Goal: Task Accomplishment & Management: Use online tool/utility

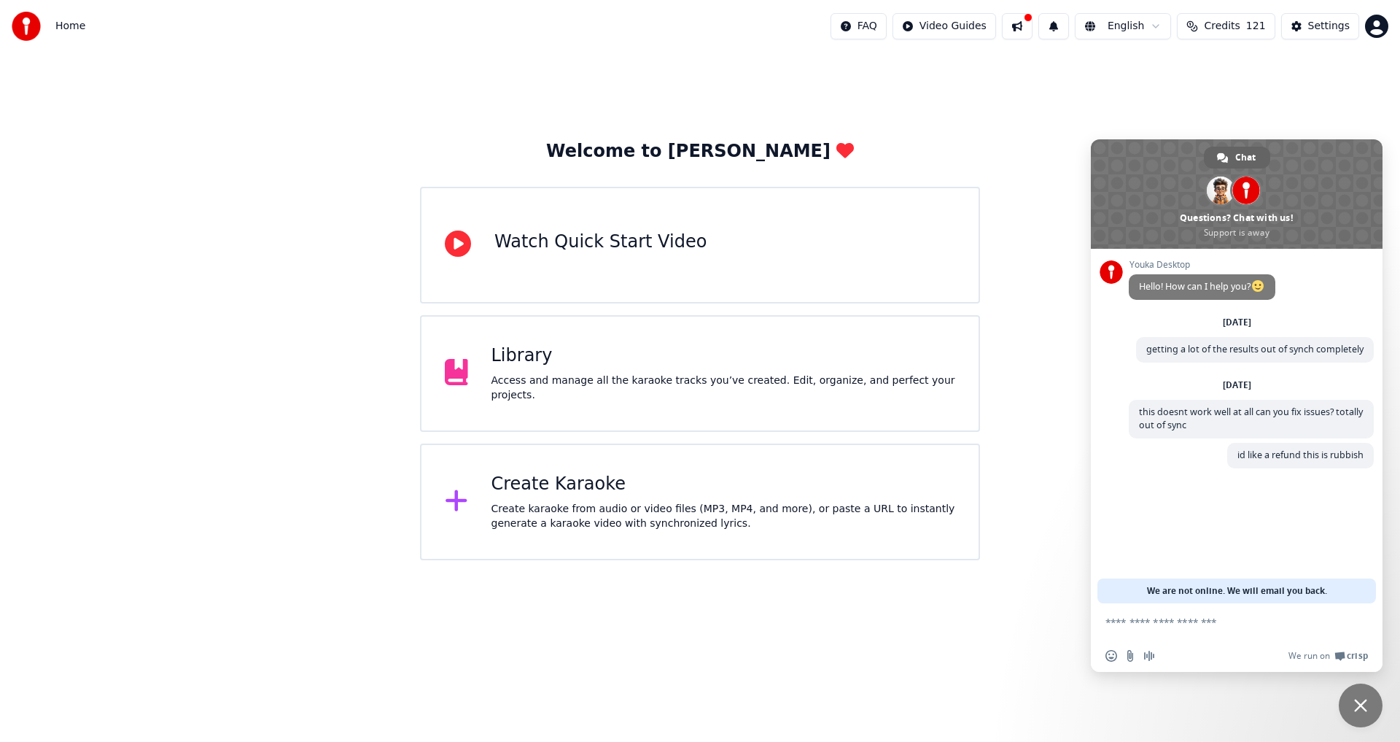
click at [1214, 623] on textarea "Compose your message..." at bounding box center [1220, 621] width 230 height 13
click at [642, 246] on div "Watch Quick Start Video" at bounding box center [600, 241] width 212 height 23
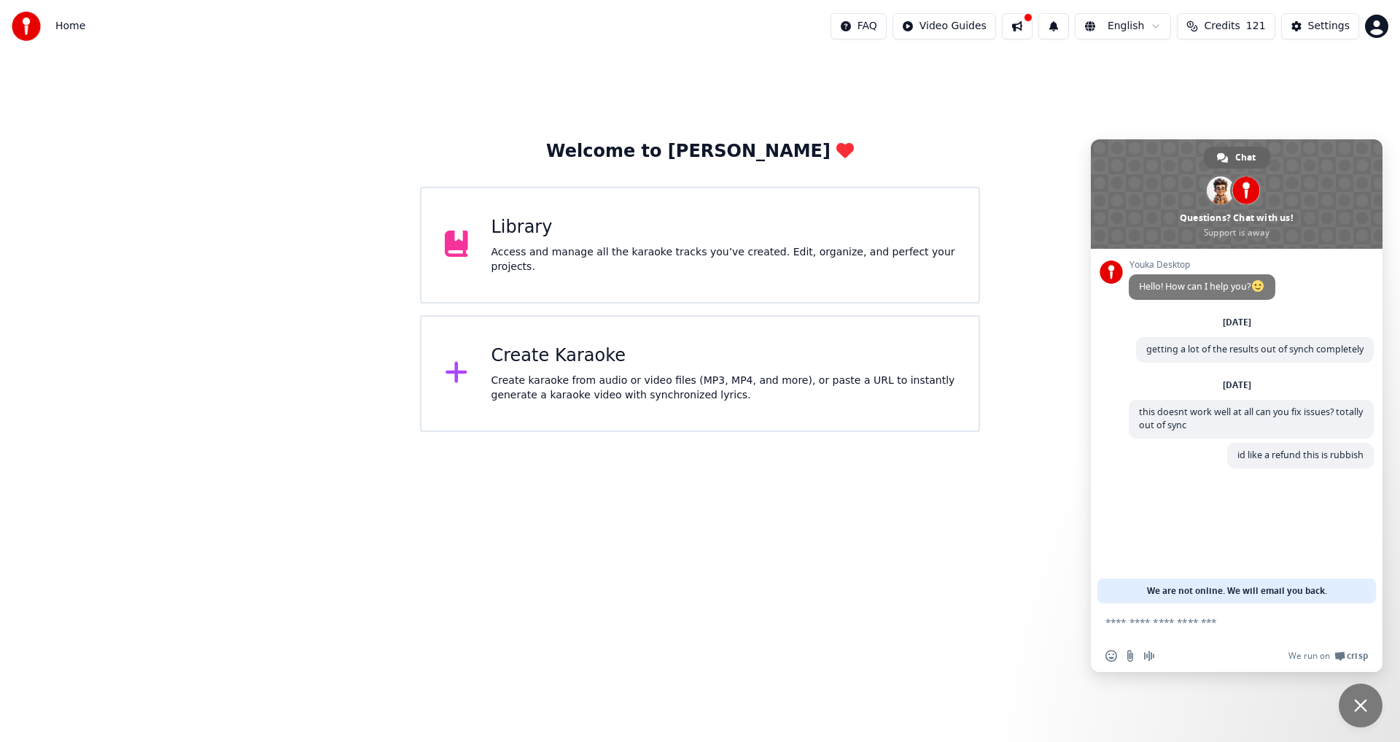
click at [681, 373] on div "Create karaoke from audio or video files (MP3, MP4, and more), or paste a URL t…" at bounding box center [723, 387] width 464 height 29
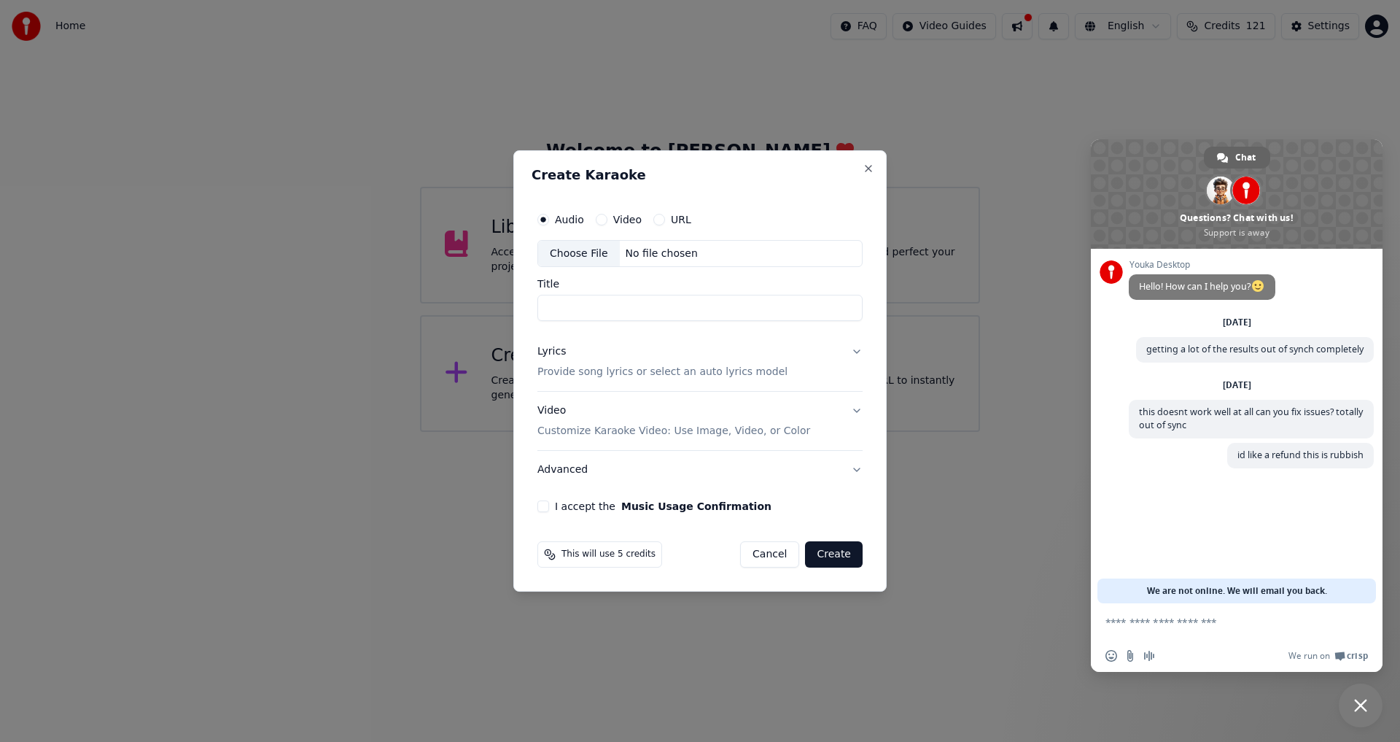
click at [580, 249] on div "Choose File" at bounding box center [579, 254] width 82 height 26
type input "**********"
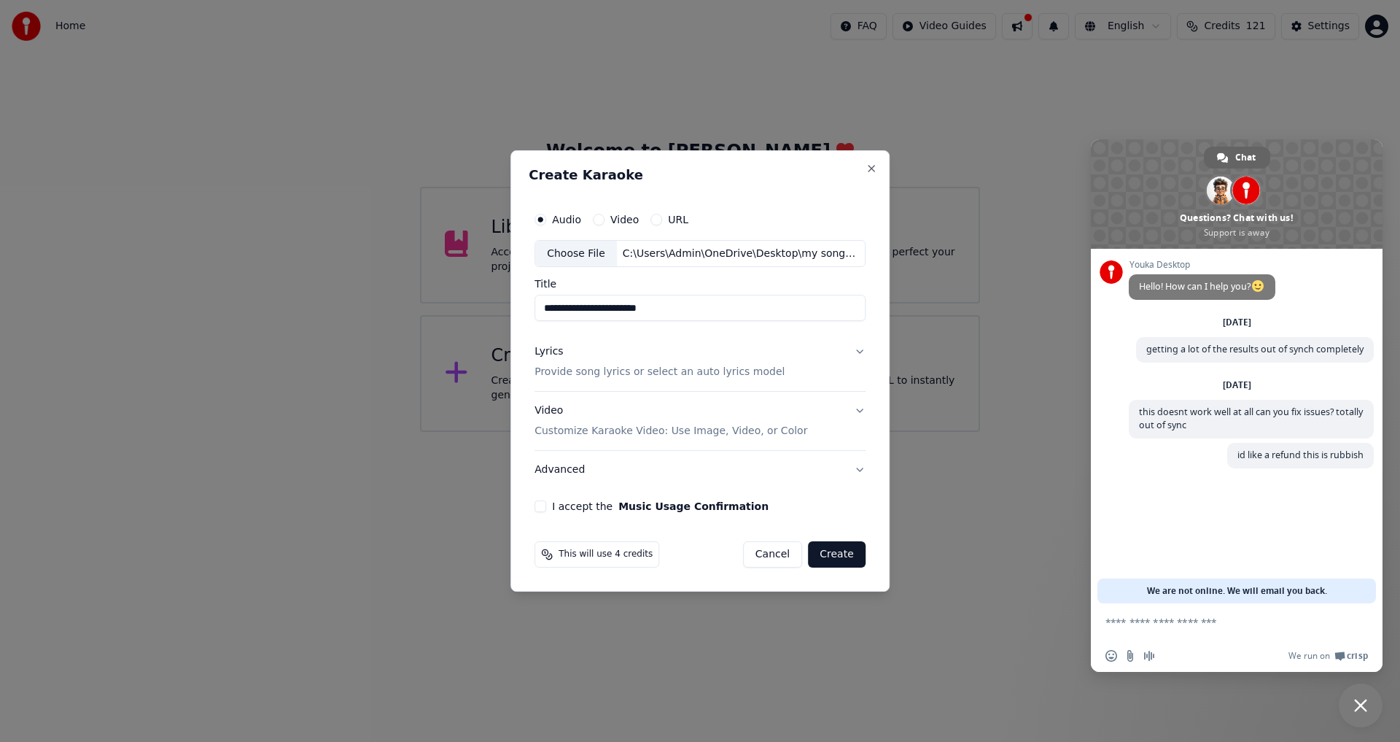
click at [594, 369] on p "Provide song lyrics or select an auto lyrics model" at bounding box center [659, 372] width 250 height 15
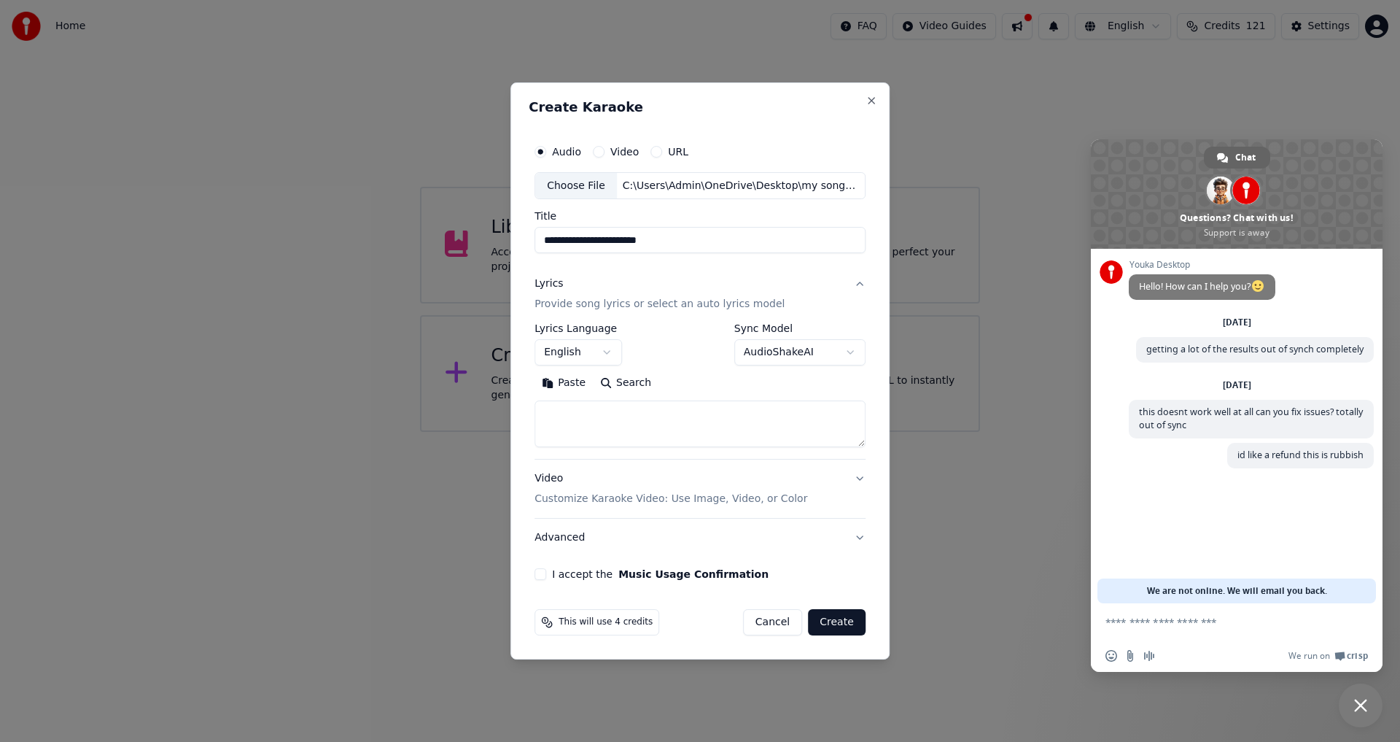
click at [609, 385] on button "Search" at bounding box center [626, 383] width 66 height 23
click at [562, 382] on button "Paste" at bounding box center [563, 383] width 58 height 23
type textarea "**********"
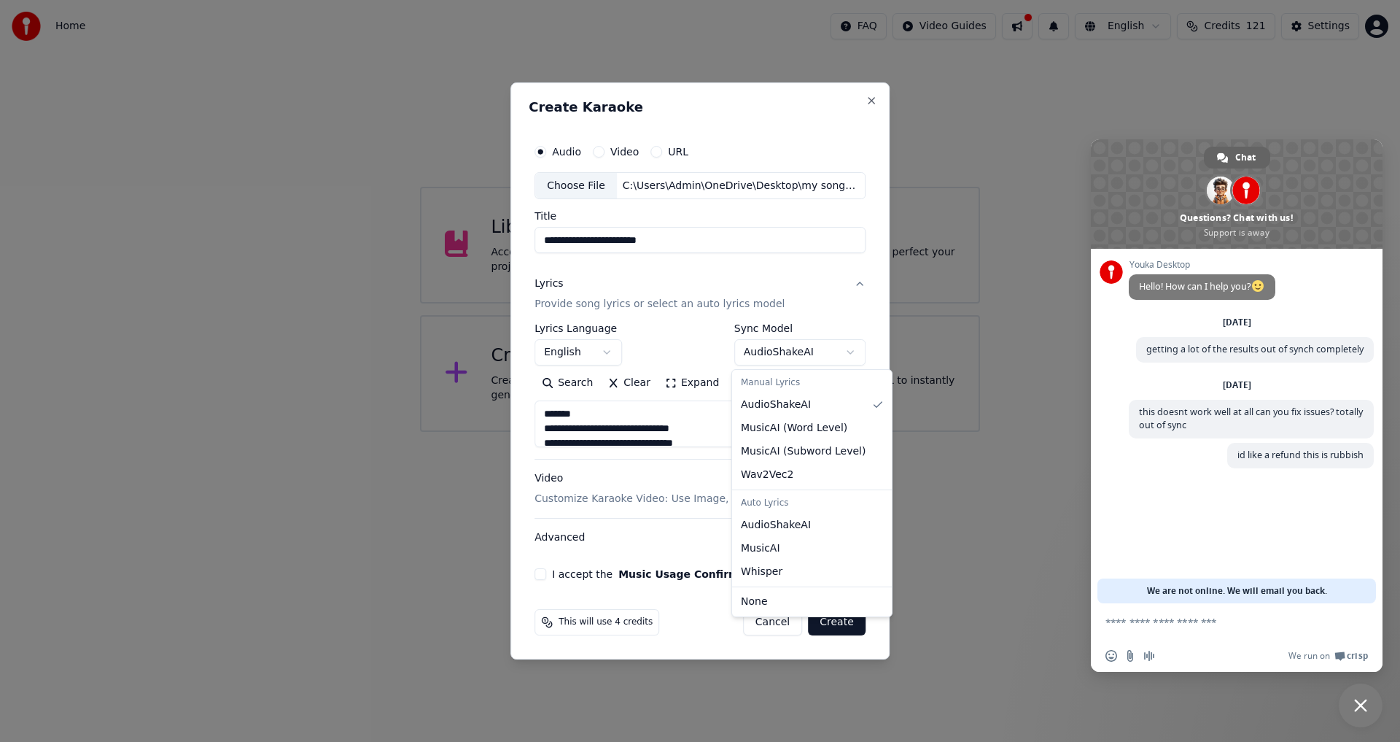
click at [822, 354] on body "**********" at bounding box center [700, 216] width 1400 height 432
select select "**********"
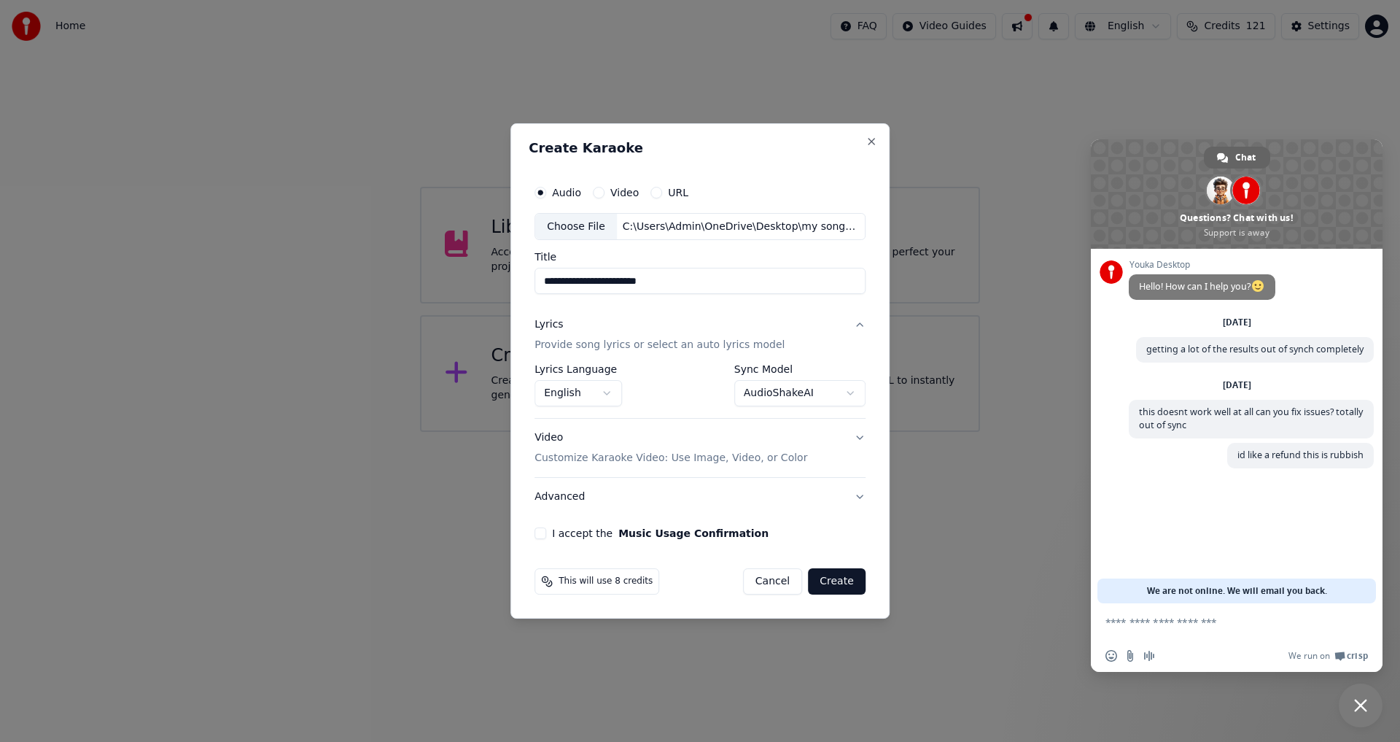
click at [546, 531] on button "I accept the Music Usage Confirmation" at bounding box center [540, 533] width 12 height 12
click at [827, 578] on button "Create" at bounding box center [837, 581] width 58 height 26
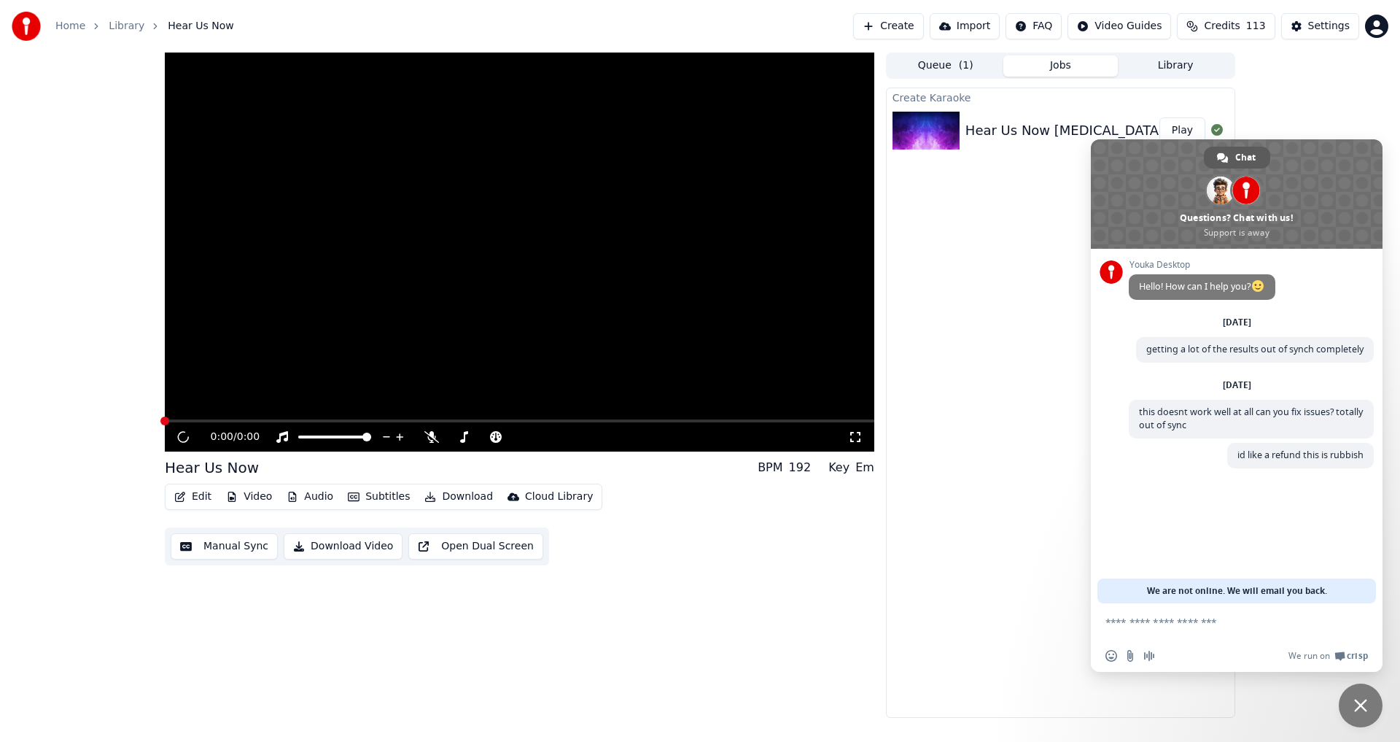
click at [1238, 152] on span "Chat" at bounding box center [1245, 158] width 20 height 22
click at [1360, 704] on span "Close chat" at bounding box center [1360, 704] width 13 height 13
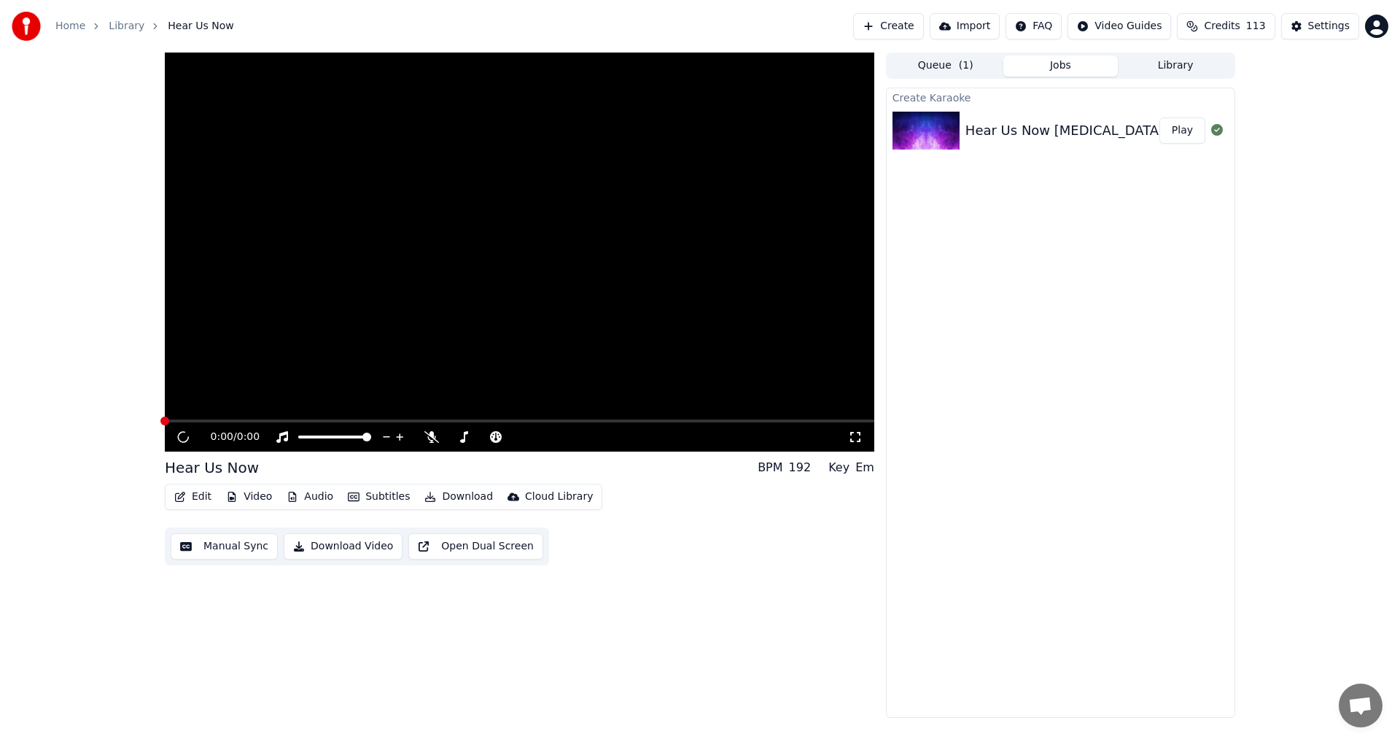
click at [1178, 132] on button "Play" at bounding box center [1182, 130] width 46 height 26
click at [201, 419] on video at bounding box center [519, 251] width 709 height 399
click at [1188, 134] on button "Play" at bounding box center [1182, 130] width 46 height 26
click at [1182, 135] on button "Play" at bounding box center [1182, 130] width 46 height 26
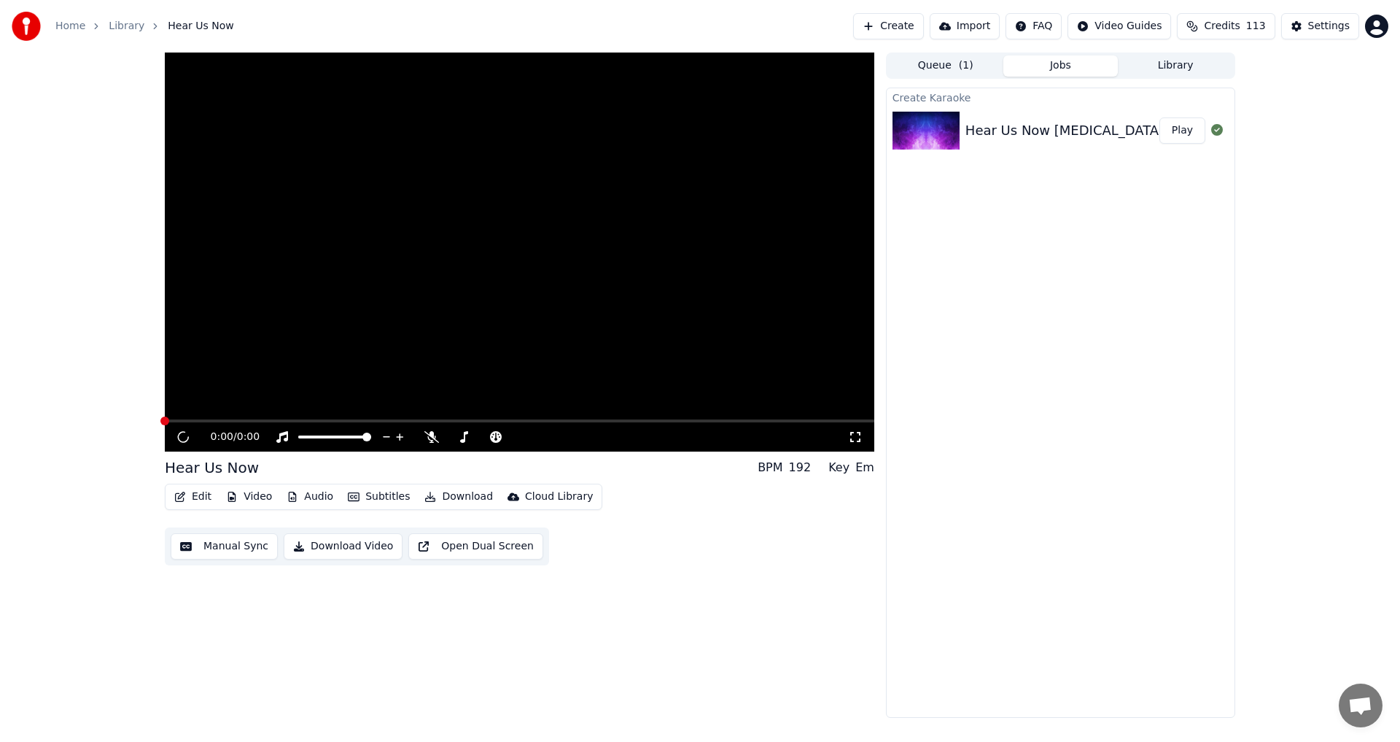
click at [1182, 135] on button "Play" at bounding box center [1182, 130] width 46 height 26
click at [1377, 26] on html "Home Library Hear Us Now Create Import FAQ Video Guides Credits 113 Settings 0:…" at bounding box center [700, 371] width 1400 height 742
click at [187, 28] on html "Home Library Hear Us Now Create Import FAQ Video Guides Credits 113 Settings 0:…" at bounding box center [700, 371] width 1400 height 742
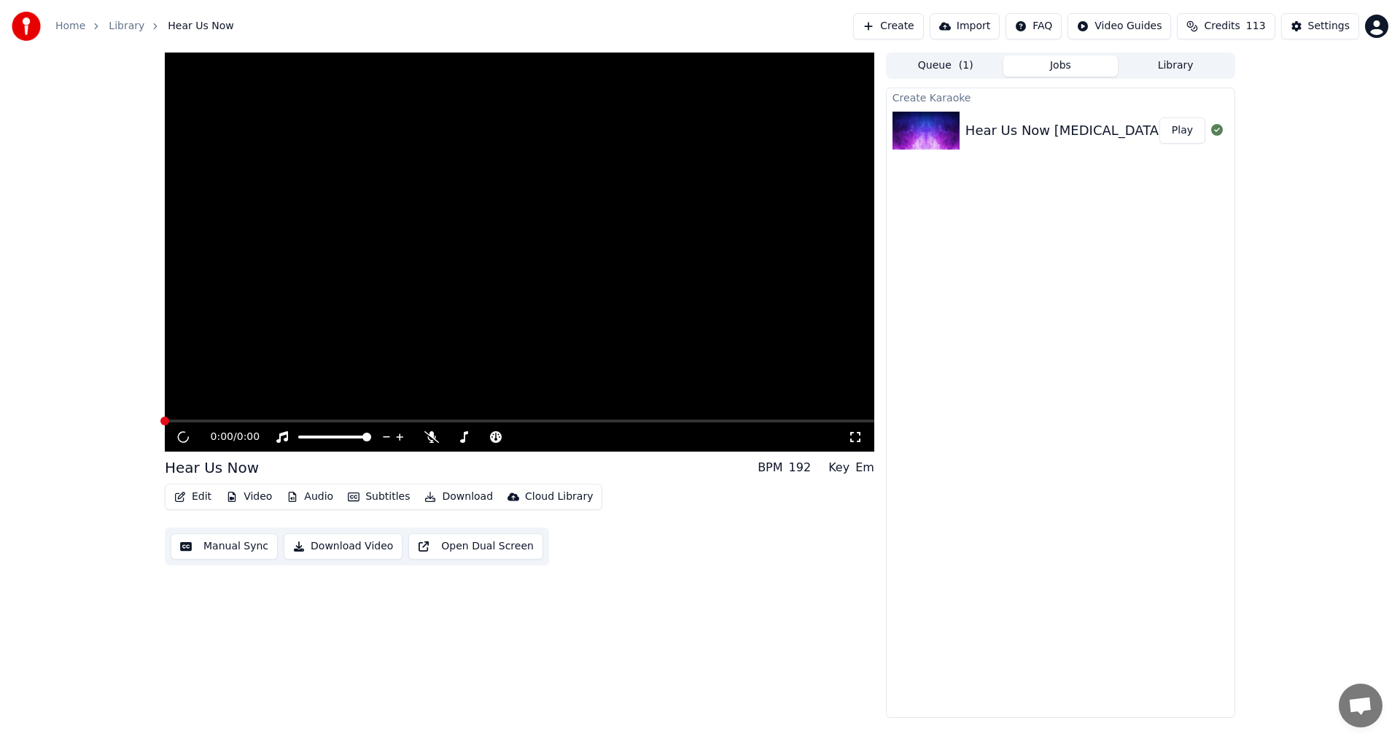
click at [118, 25] on link "Library" at bounding box center [127, 26] width 36 height 15
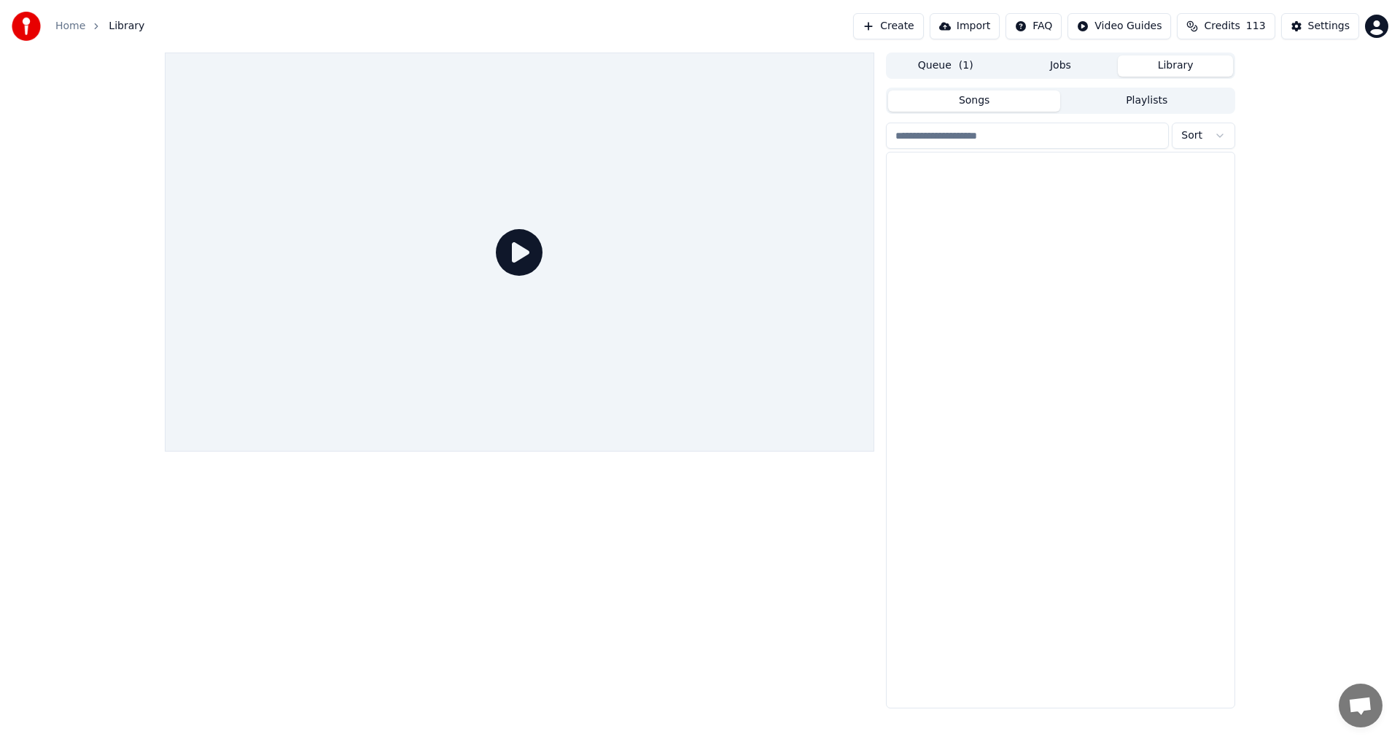
click at [1187, 61] on button "Library" at bounding box center [1175, 65] width 115 height 21
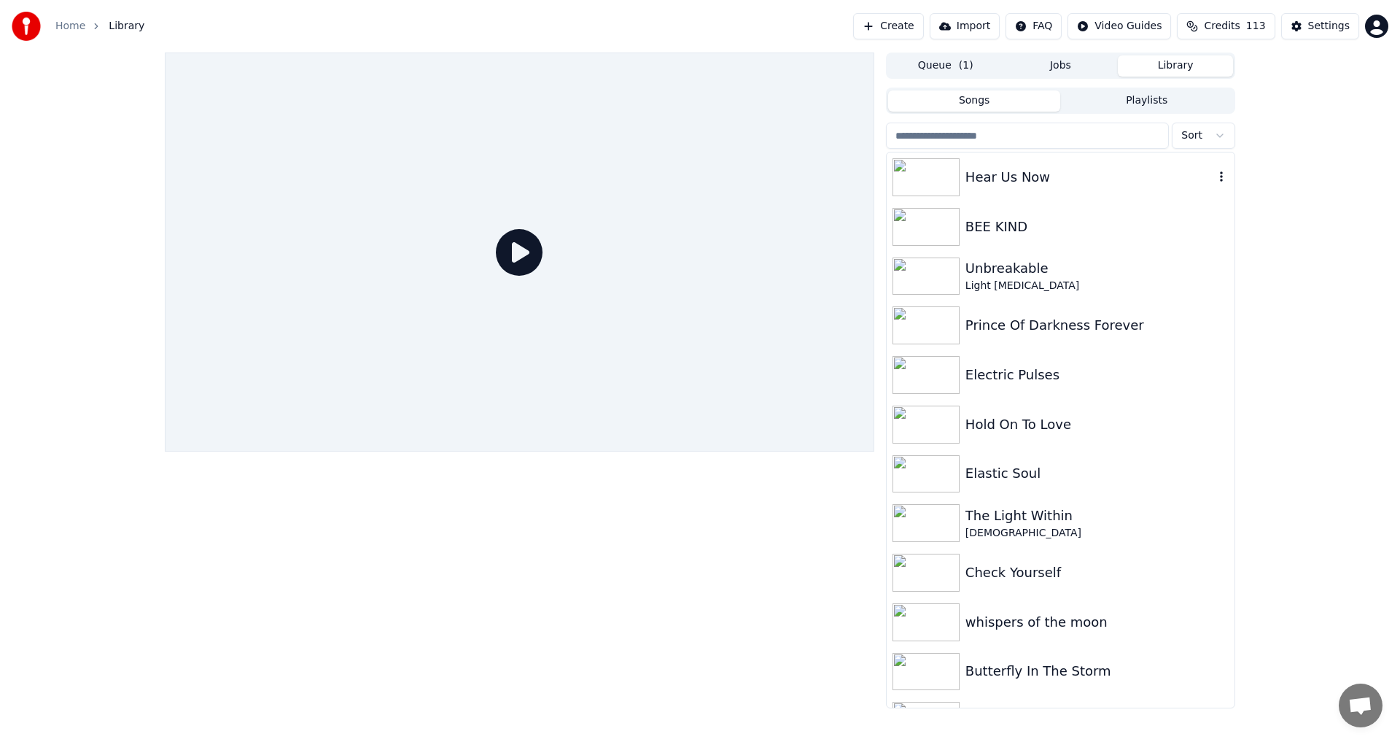
click at [1060, 187] on div "Hear Us Now" at bounding box center [1061, 177] width 348 height 50
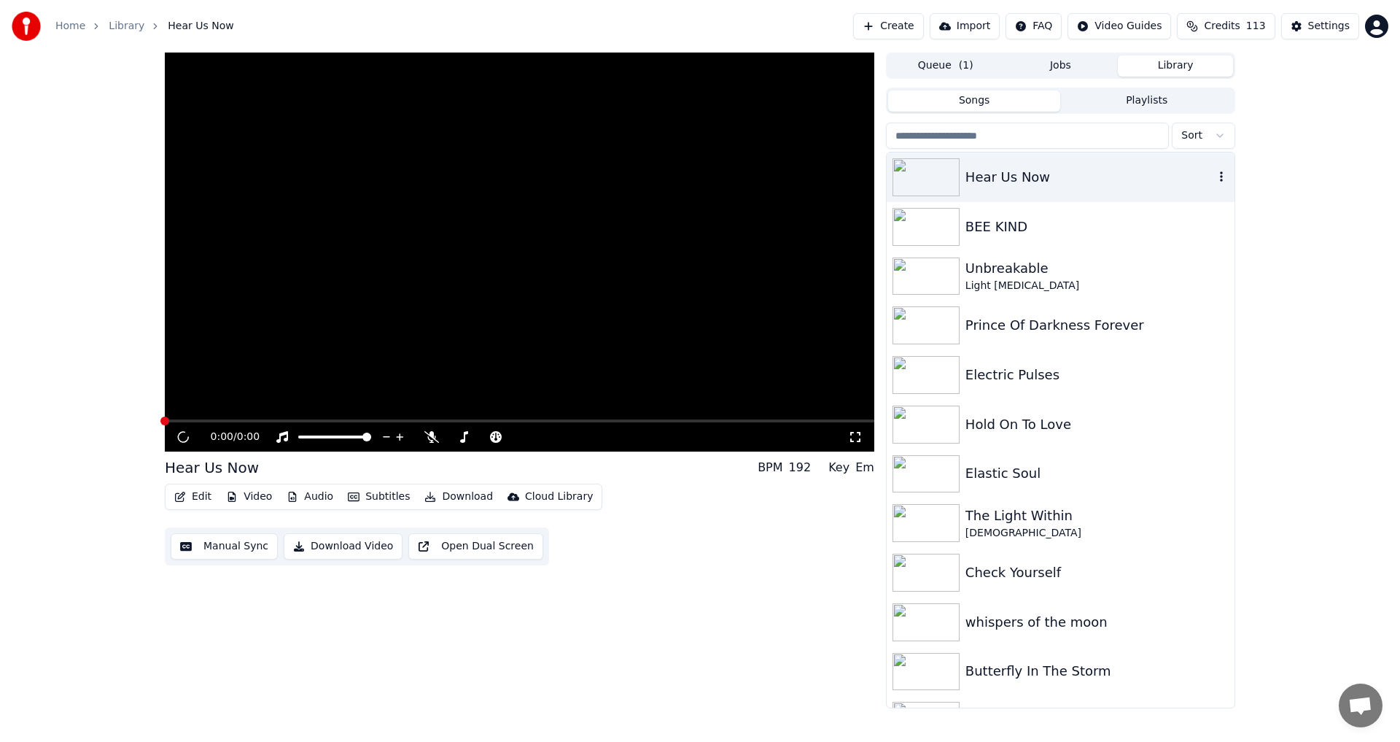
click at [1214, 177] on icon "button" at bounding box center [1221, 177] width 15 height 12
click at [1008, 187] on div "Hear Us Now" at bounding box center [1089, 177] width 249 height 20
